Goal: Navigation & Orientation: Find specific page/section

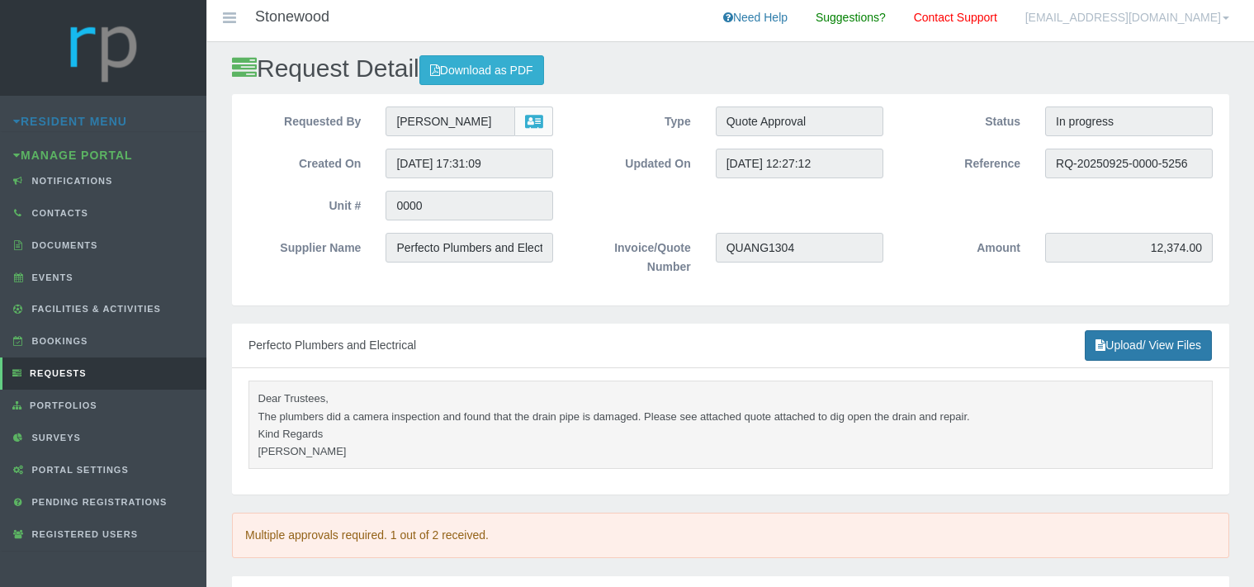
scroll to position [307, 0]
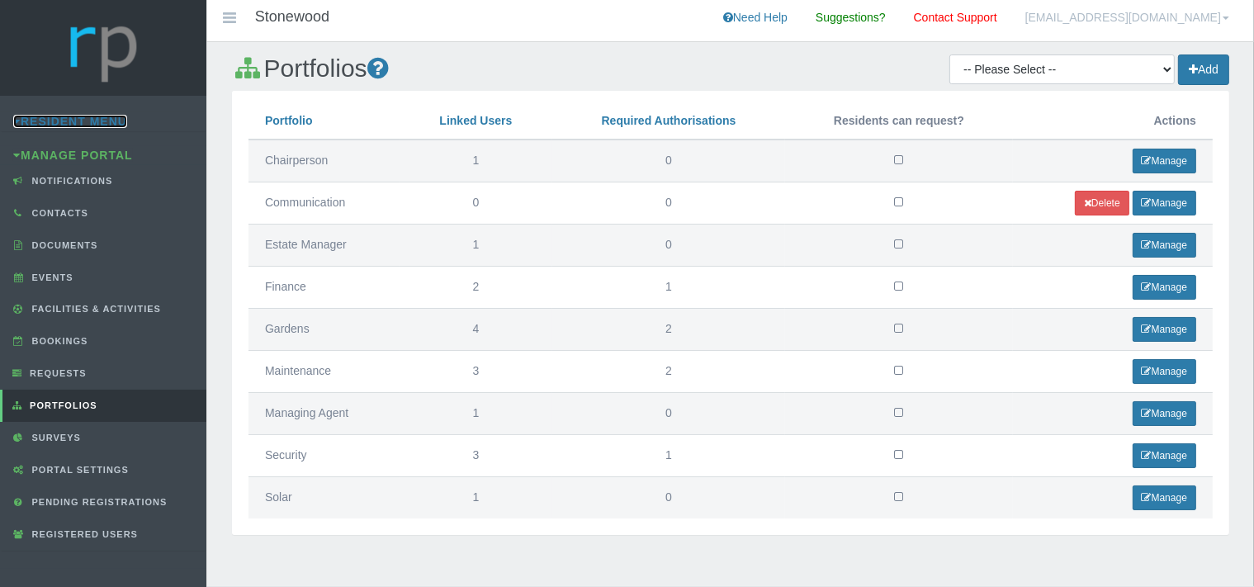
click at [91, 123] on link "Resident Menu" at bounding box center [70, 121] width 114 height 13
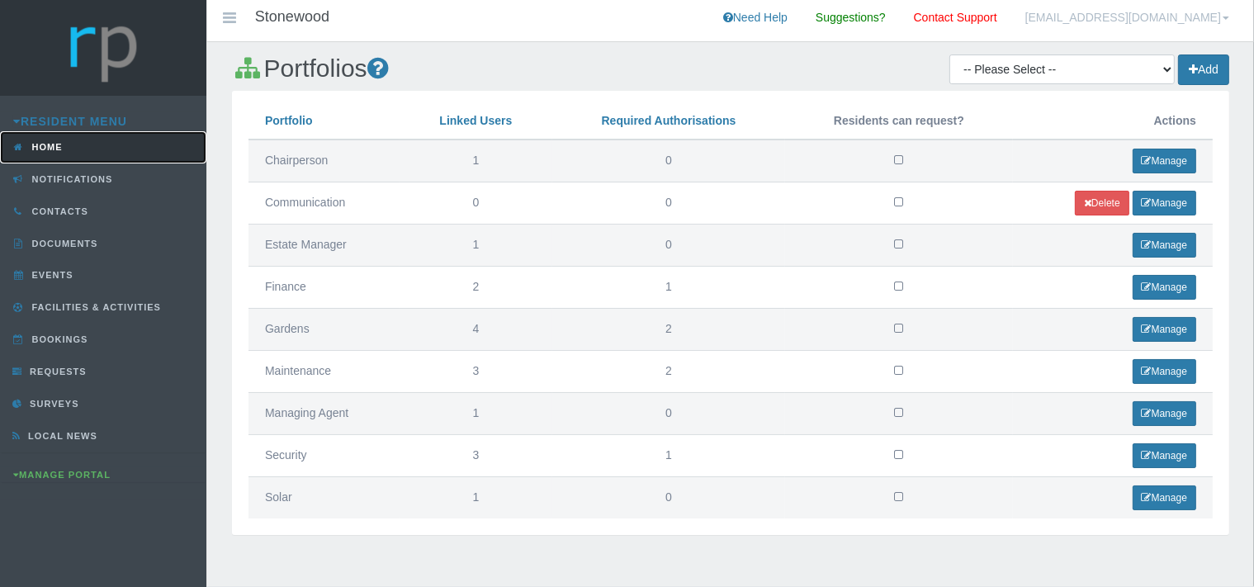
click at [58, 147] on span "Home" at bounding box center [45, 147] width 35 height 10
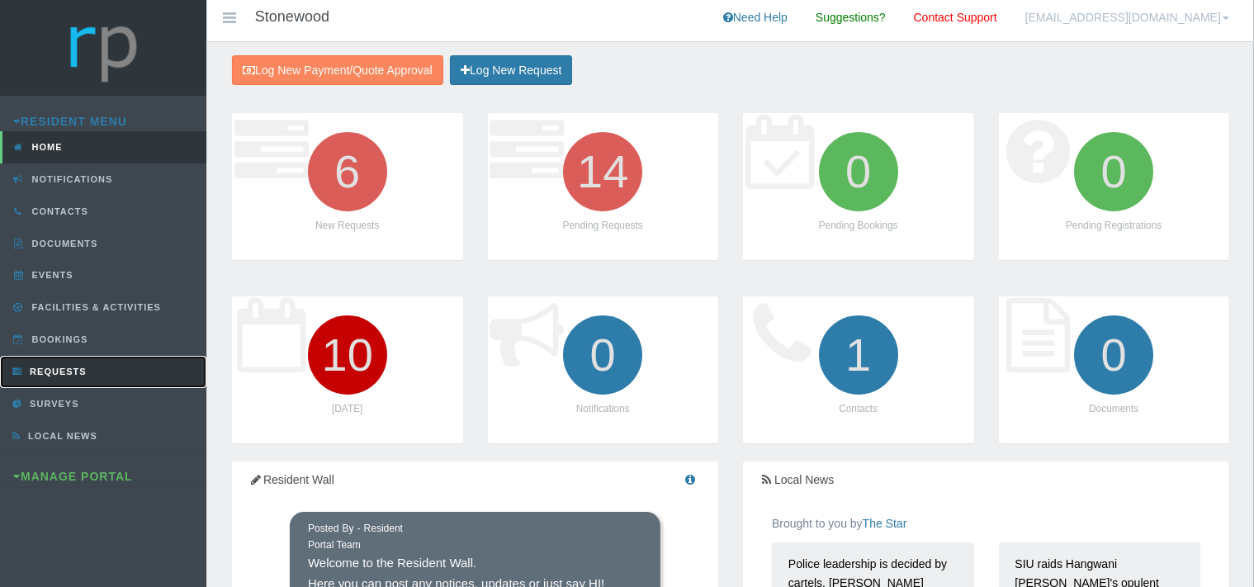
click at [66, 364] on link "Requests" at bounding box center [103, 372] width 206 height 32
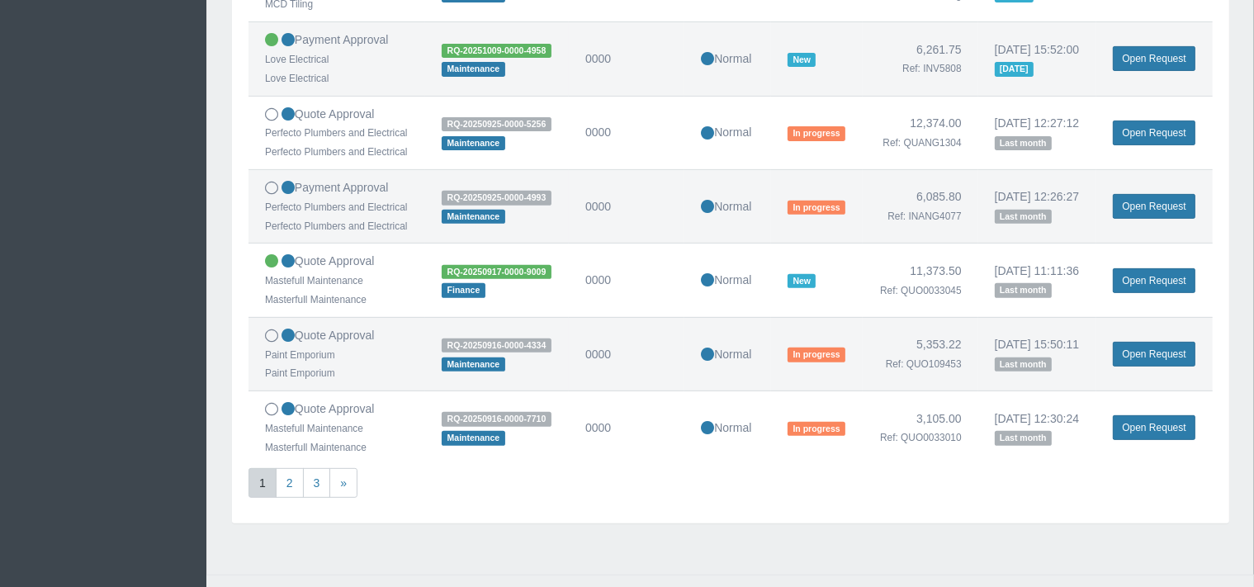
scroll to position [696, 0]
